Goal: Task Accomplishment & Management: Use online tool/utility

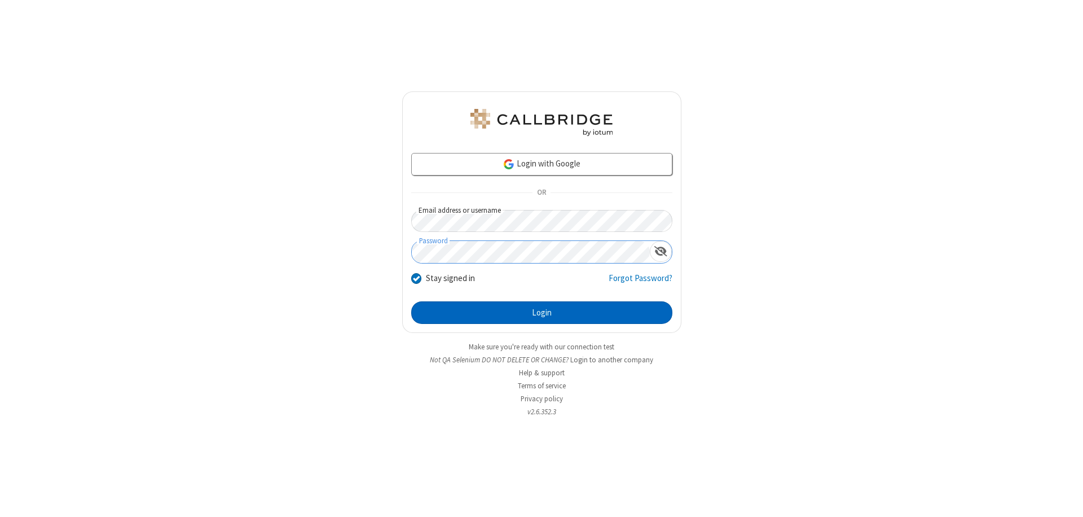
click at [541, 312] on button "Login" at bounding box center [541, 312] width 261 height 23
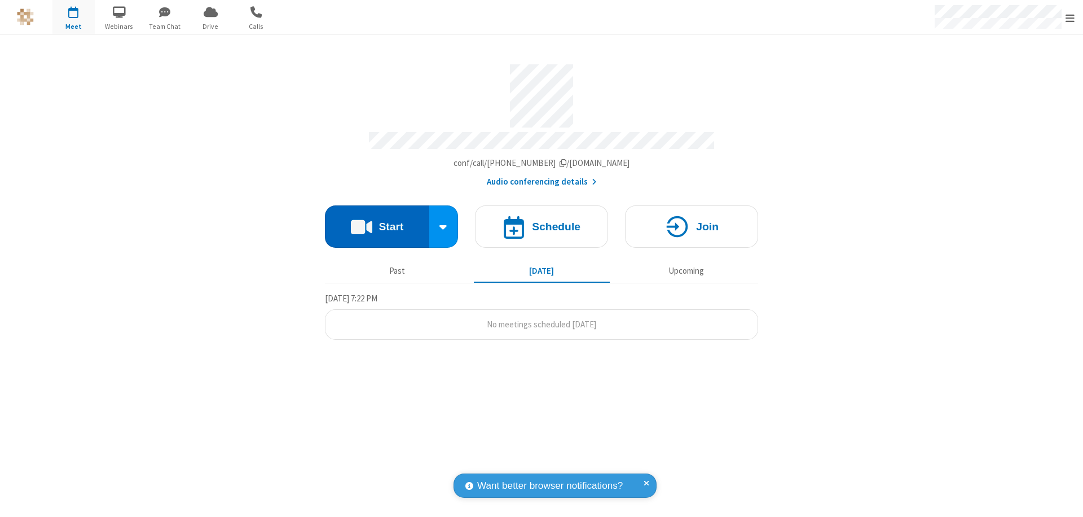
click at [377, 221] on button "Start" at bounding box center [377, 226] width 104 height 42
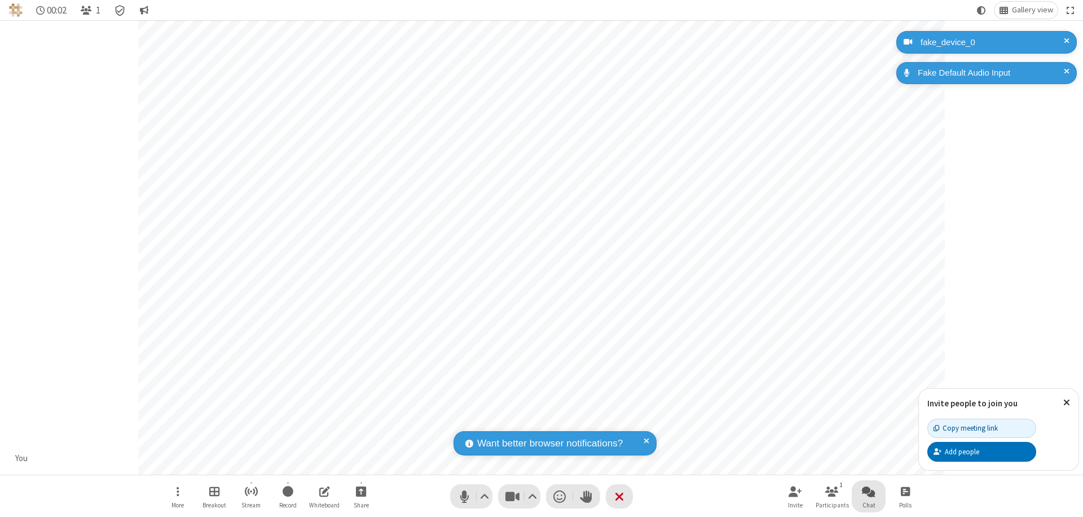
click at [869, 491] on span "Open chat" at bounding box center [869, 491] width 14 height 14
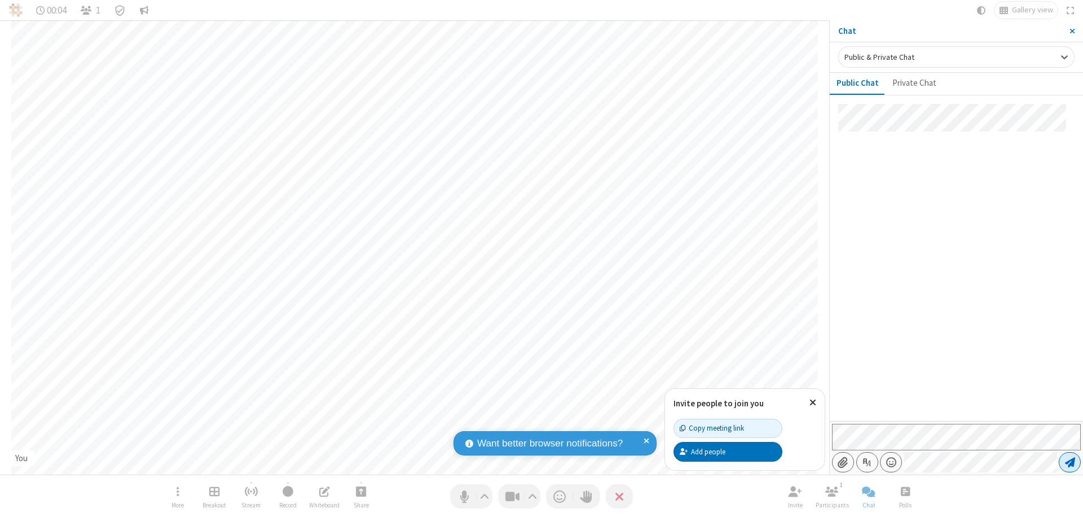
click at [1069, 462] on span "Send message" at bounding box center [1070, 461] width 10 height 11
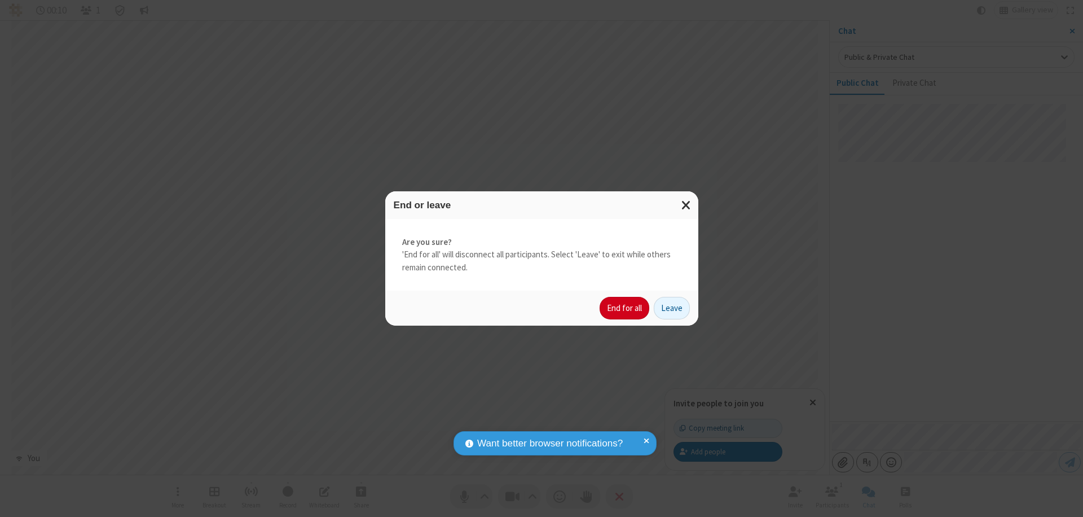
click at [625, 308] on button "End for all" at bounding box center [625, 308] width 50 height 23
